Goal: Transaction & Acquisition: Subscribe to service/newsletter

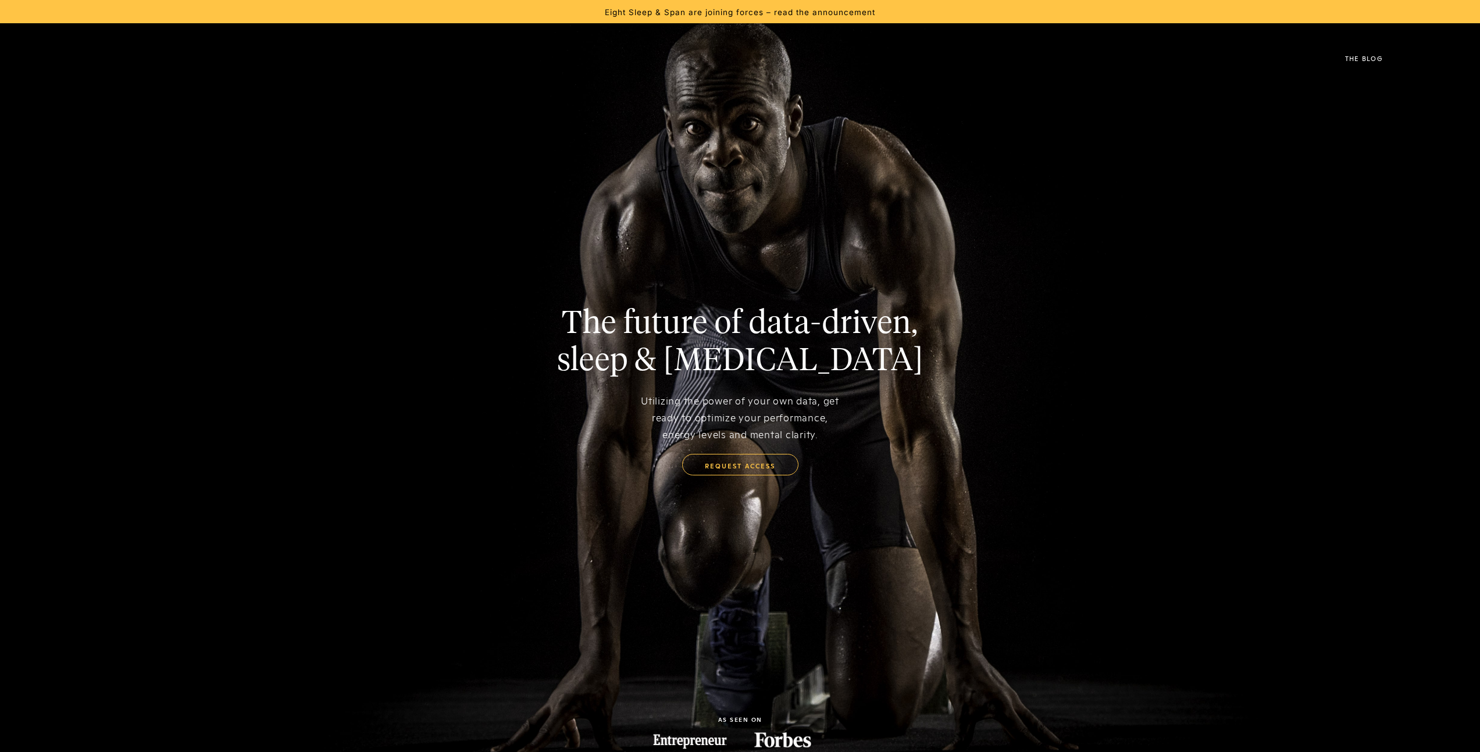
click at [746, 464] on link "request access" at bounding box center [740, 465] width 116 height 22
